Goal: Transaction & Acquisition: Book appointment/travel/reservation

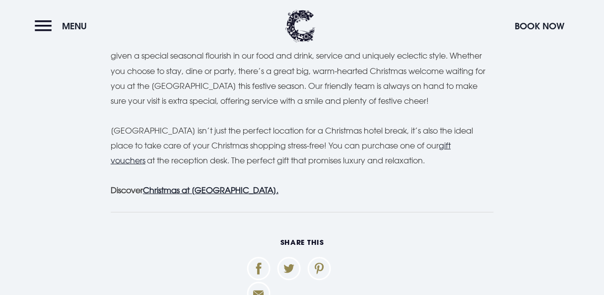
scroll to position [2976, 0]
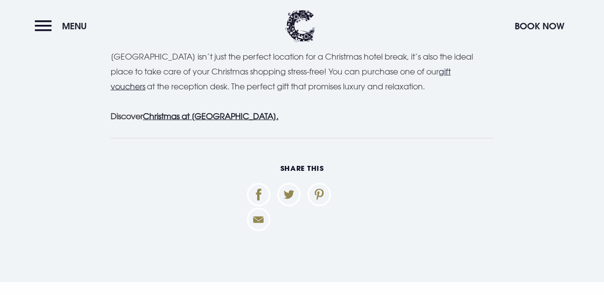
click at [243, 111] on u "Christmas at Clandeboye Lodge." at bounding box center [210, 116] width 135 height 10
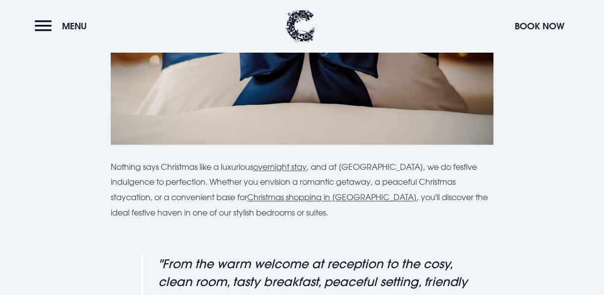
scroll to position [744, 0]
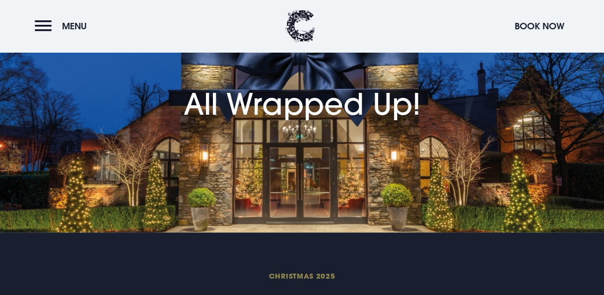
scroll to position [50, 0]
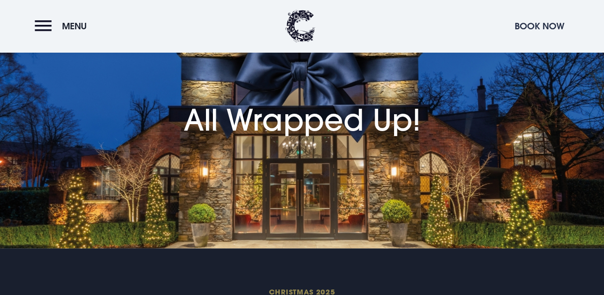
click at [535, 20] on button "Book Now" at bounding box center [539, 25] width 60 height 21
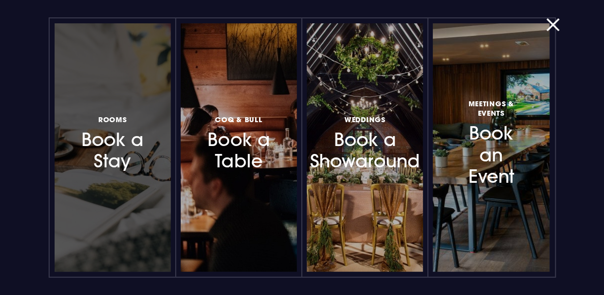
click at [101, 147] on h3 "Rooms Book a Stay" at bounding box center [112, 142] width 70 height 59
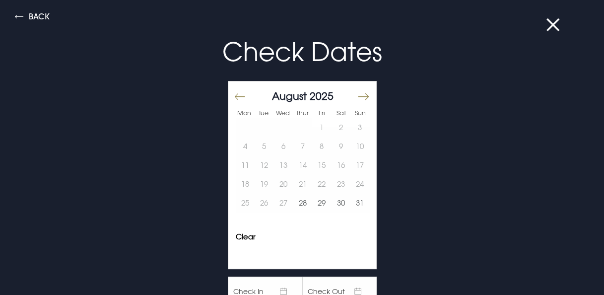
click at [362, 94] on div at bounding box center [367, 100] width 14 height 14
click at [357, 95] on button "Move forward to switch to the next month." at bounding box center [363, 96] width 12 height 21
click at [357, 92] on button "Move forward to switch to the next month." at bounding box center [363, 96] width 12 height 21
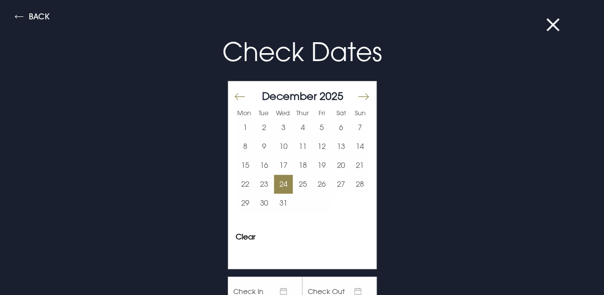
click at [282, 184] on button "24" at bounding box center [283, 184] width 19 height 19
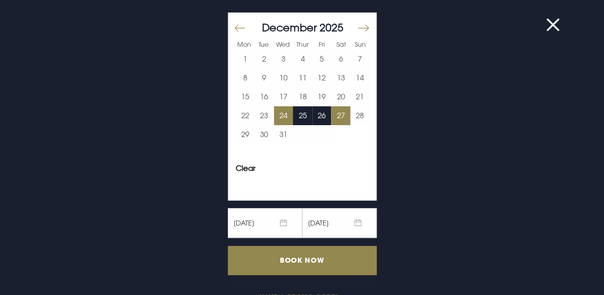
scroll to position [92, 0]
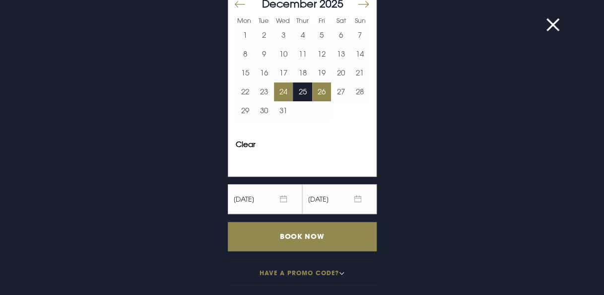
click at [317, 89] on button "26" at bounding box center [321, 91] width 19 height 19
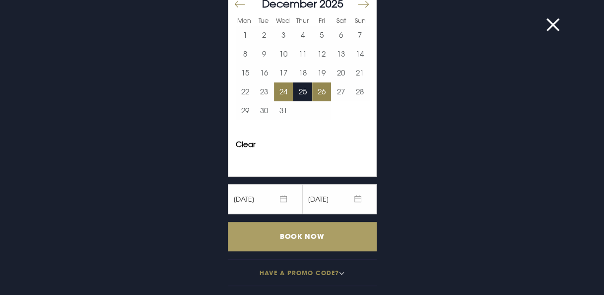
click at [314, 234] on input "Book Now" at bounding box center [302, 236] width 149 height 29
